Goal: Task Accomplishment & Management: Manage account settings

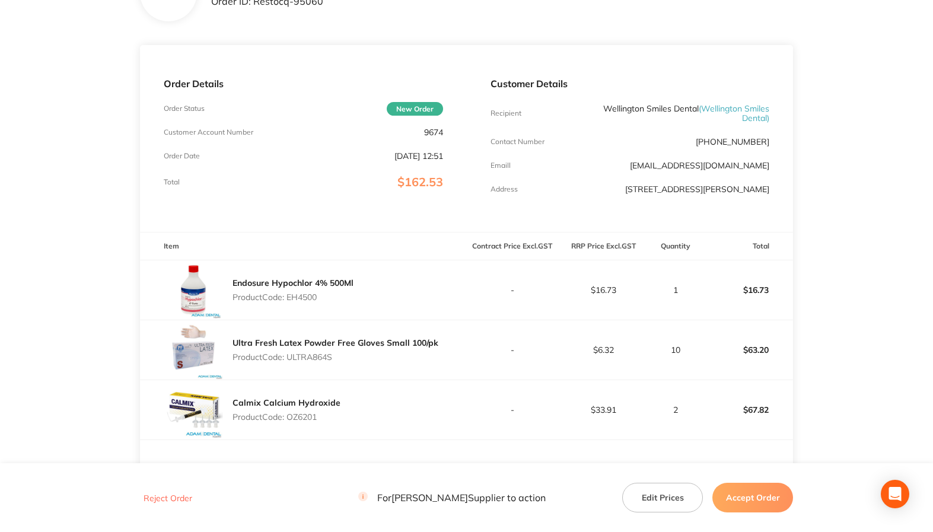
scroll to position [178, 0]
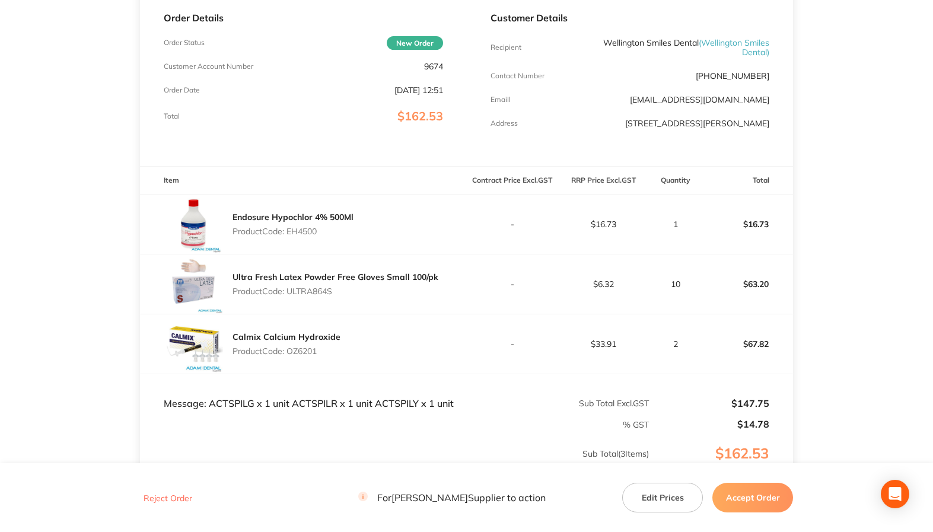
click at [299, 231] on p "Product Code: EH4500" at bounding box center [292, 230] width 121 height 9
copy p "EH4500"
click at [305, 293] on p "Product Code: ULTRA864S" at bounding box center [335, 290] width 206 height 9
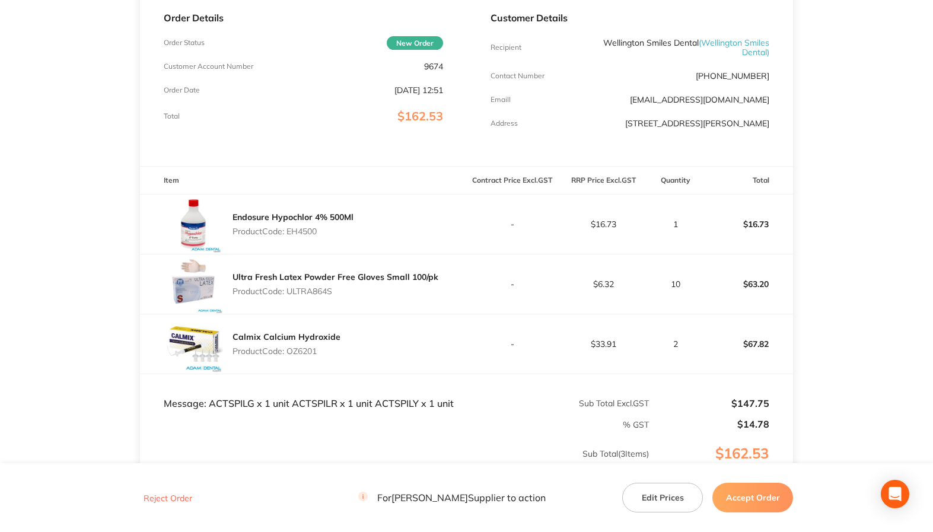
copy p "ULTRA864S"
click at [303, 350] on p "Product Code: OZ6201" at bounding box center [286, 350] width 108 height 9
copy p "OZ6201"
click at [224, 401] on td "Message: ACTSPILG x 1 unit ACTSPILR x 1 unit ACTSPILY x 1 unit" at bounding box center [303, 392] width 327 height 36
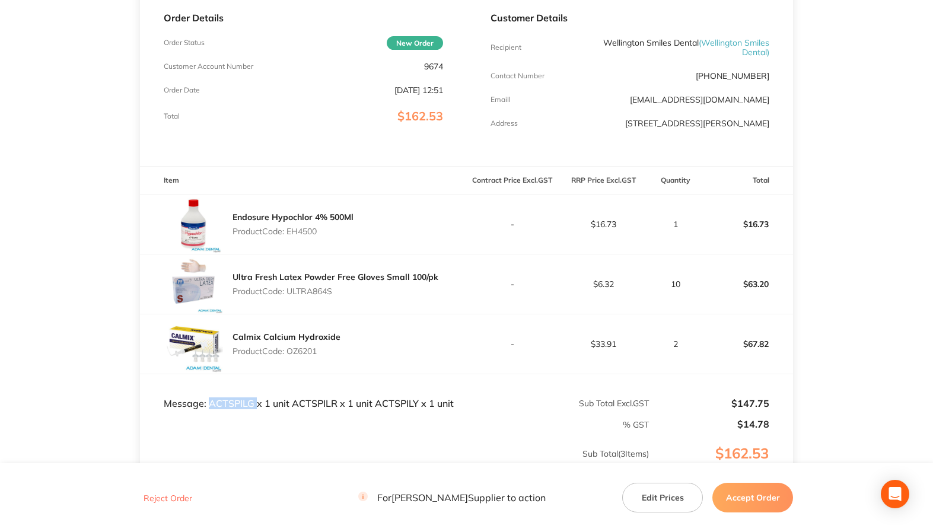
click at [224, 401] on td "Message: ACTSPILG x 1 unit ACTSPILR x 1 unit ACTSPILY x 1 unit" at bounding box center [303, 392] width 327 height 36
copy td "ACTSPILG"
click at [321, 402] on td "Message: ACTSPILG x 1 unit ACTSPILR x 1 unit ACTSPILY x 1 unit" at bounding box center [303, 392] width 327 height 36
copy td "ACTSPILR"
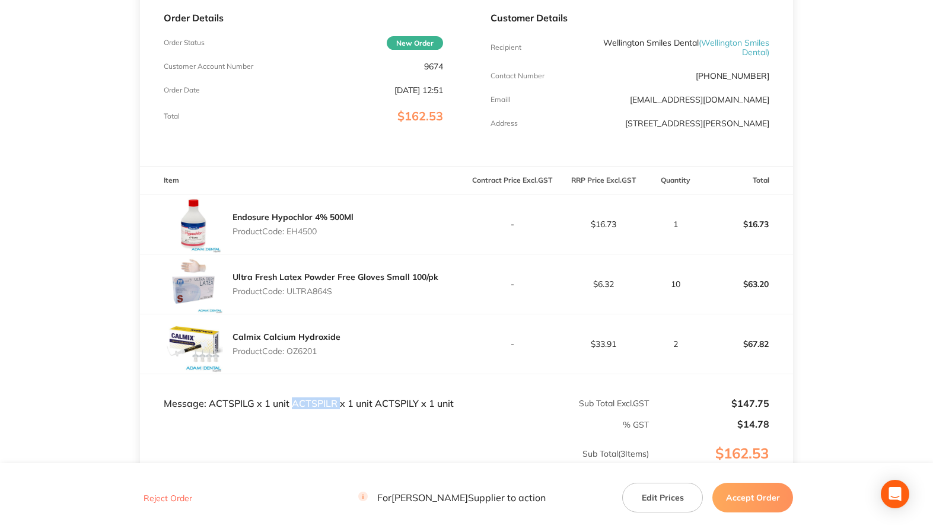
click at [553, 339] on p "-" at bounding box center [512, 343] width 90 height 9
click at [301, 232] on p "Product Code: EH4500" at bounding box center [292, 230] width 121 height 9
copy p "EH4500"
click at [323, 289] on p "Product Code: ULTRA864S" at bounding box center [335, 290] width 206 height 9
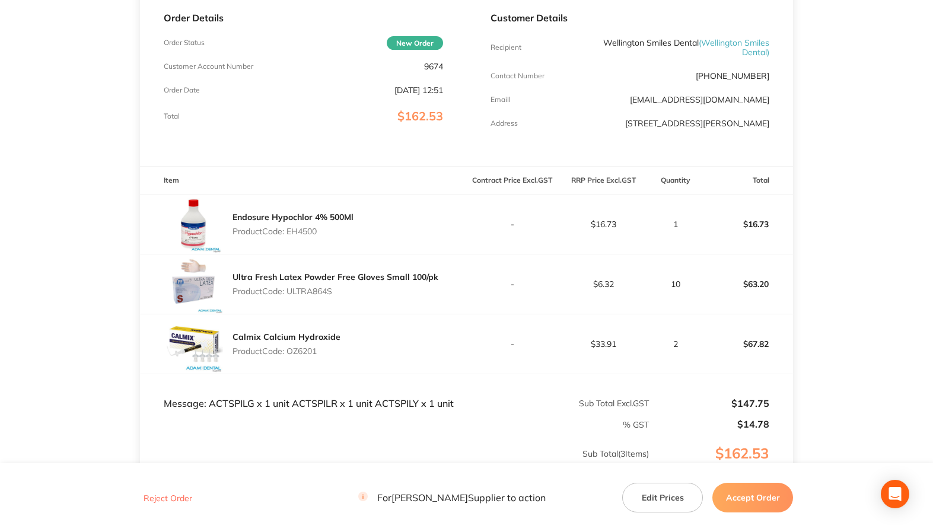
click at [323, 289] on p "Product Code: ULTRA864S" at bounding box center [335, 290] width 206 height 9
copy p "ULTRA864S"
click at [299, 351] on p "Product Code: OZ6201" at bounding box center [286, 350] width 108 height 9
copy p "OZ6201"
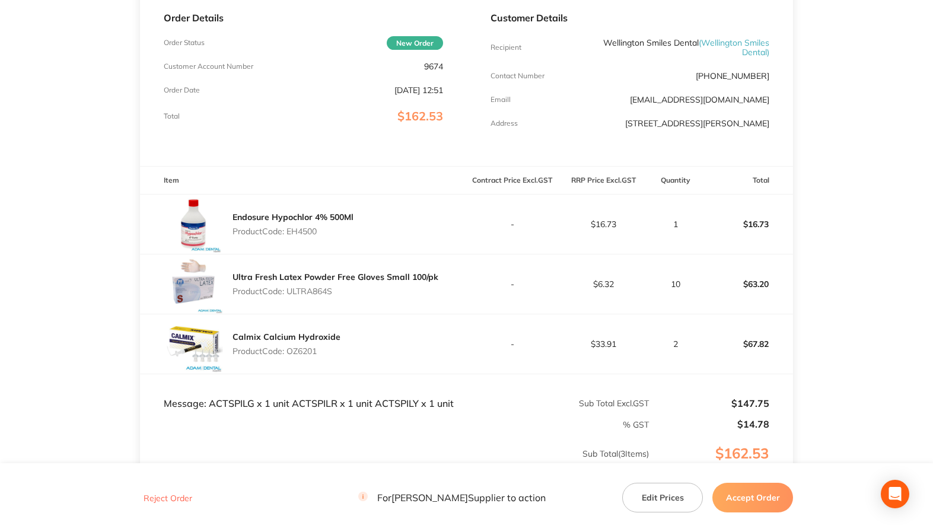
click at [752, 506] on button "Accept Order" at bounding box center [752, 498] width 81 height 30
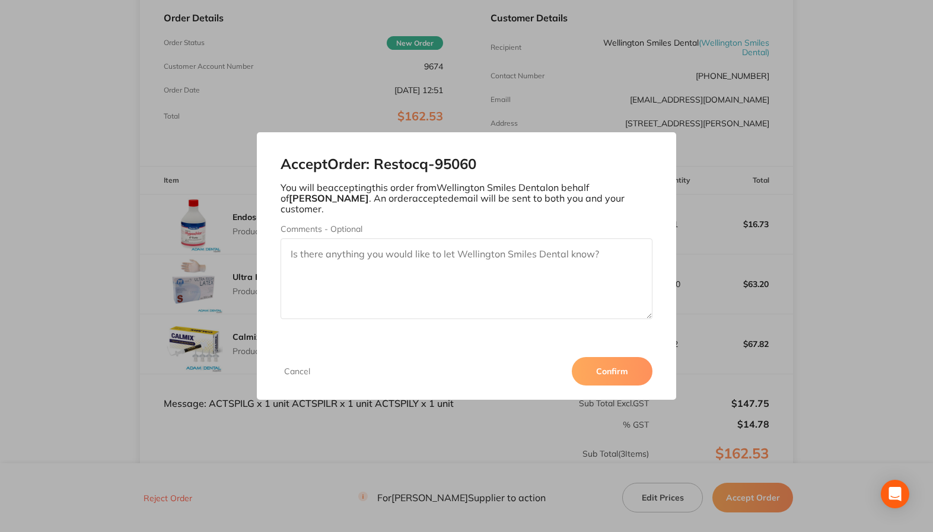
click at [622, 376] on button "Confirm" at bounding box center [611, 371] width 81 height 28
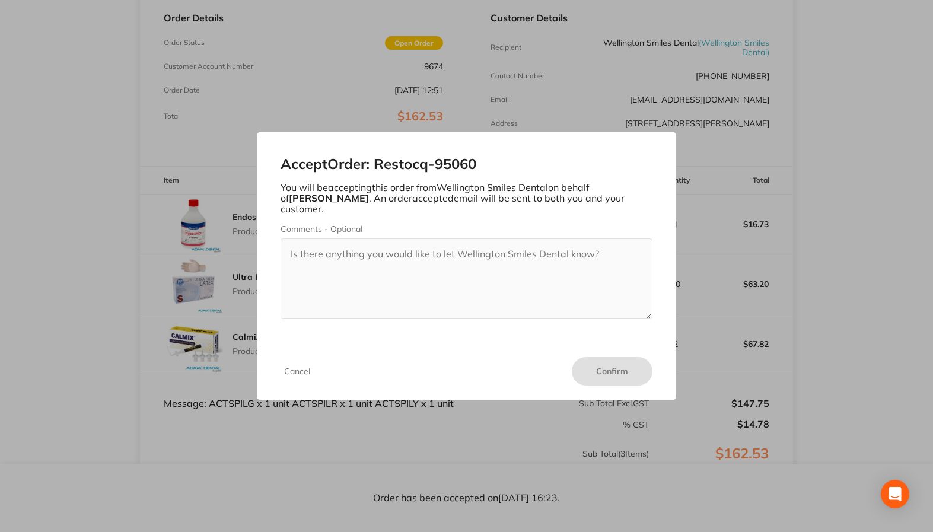
scroll to position [0, 0]
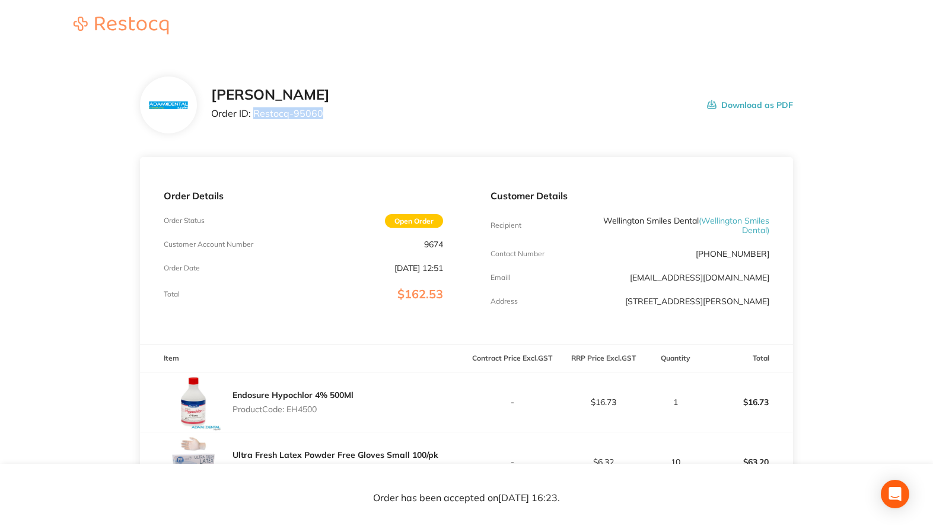
drag, startPoint x: 254, startPoint y: 113, endPoint x: 368, endPoint y: 115, distance: 113.8
click at [368, 115] on div "[PERSON_NAME] Order ID: Restocq- 95060 Download as PDF" at bounding box center [502, 105] width 582 height 37
copy p "Restocq- 95060"
